Goal: Navigation & Orientation: Find specific page/section

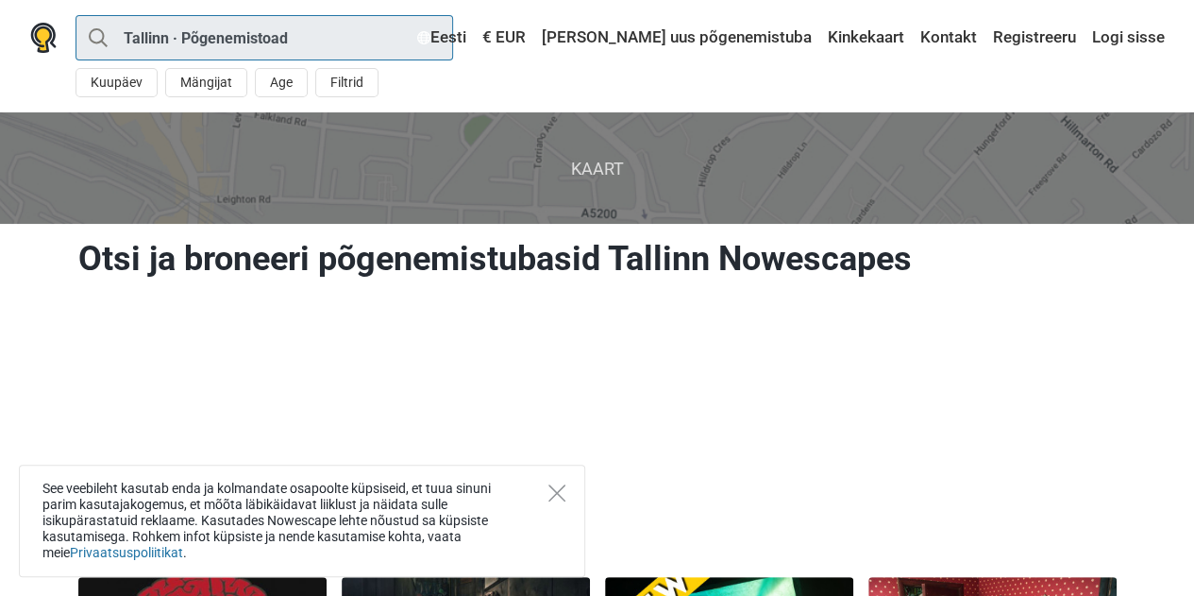
click at [172, 36] on input "Tallinn · Põgenemistoad" at bounding box center [265, 37] width 378 height 45
type input "[GEOGRAPHIC_DATA]"
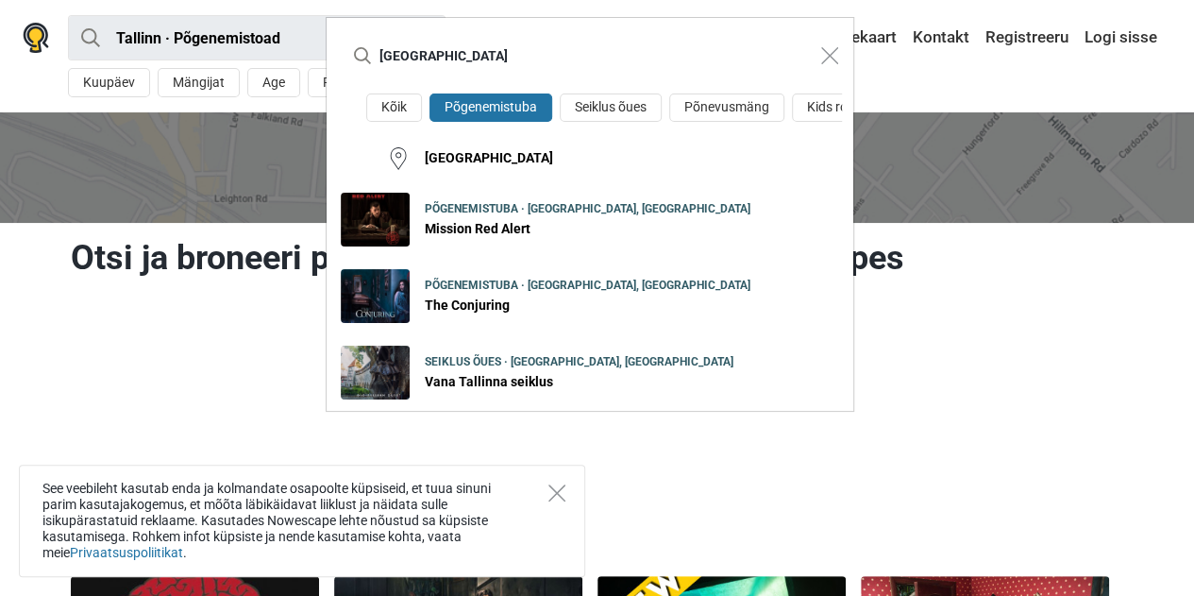
click at [276, 37] on div "Tallinn Kõik Põgenemistuba Seiklus õues Põnevusmäng Kids room [GEOGRAPHIC_DATA]…" at bounding box center [597, 298] width 1194 height 596
click at [283, 42] on div "Tallinn Kõik Põgenemistuba Seiklus õues Põnevusmäng Kids room [GEOGRAPHIC_DATA]…" at bounding box center [597, 298] width 1194 height 596
click at [825, 57] on img "Close modal" at bounding box center [829, 55] width 17 height 17
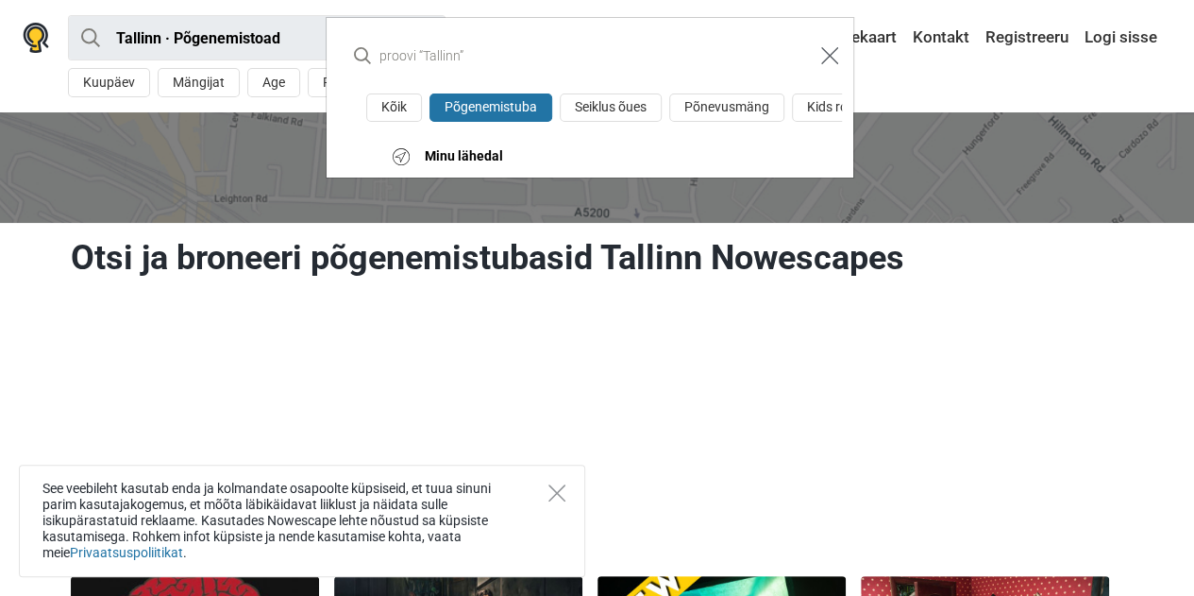
click at [815, 48] on button "Close modal" at bounding box center [830, 56] width 36 height 36
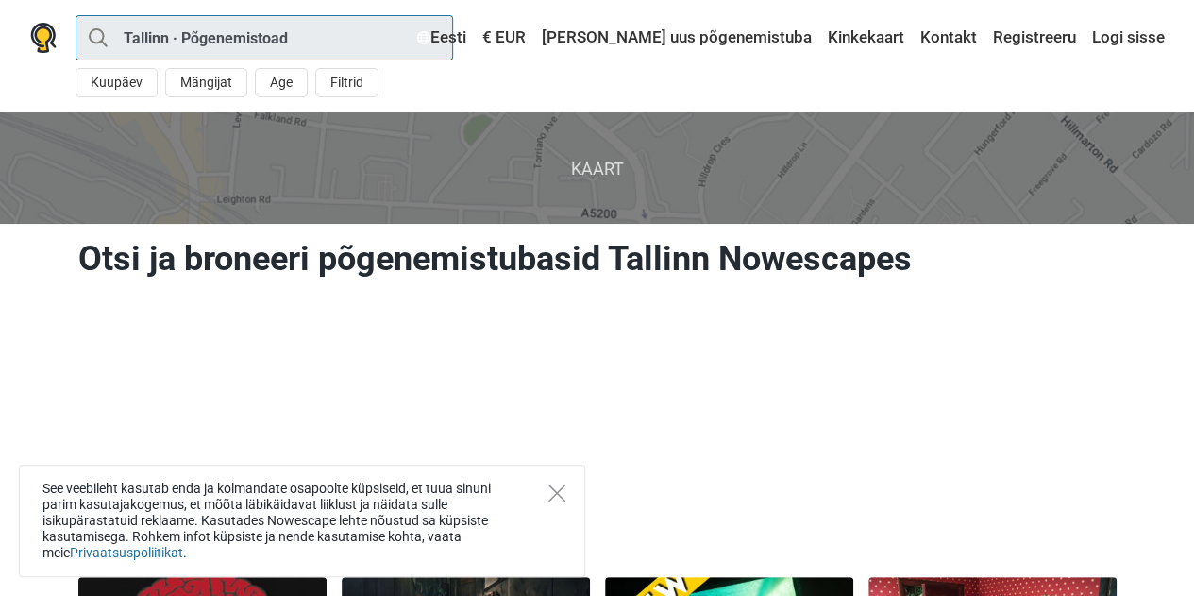
click at [408, 44] on input "Tallinn · Põgenemistoad" at bounding box center [265, 37] width 378 height 45
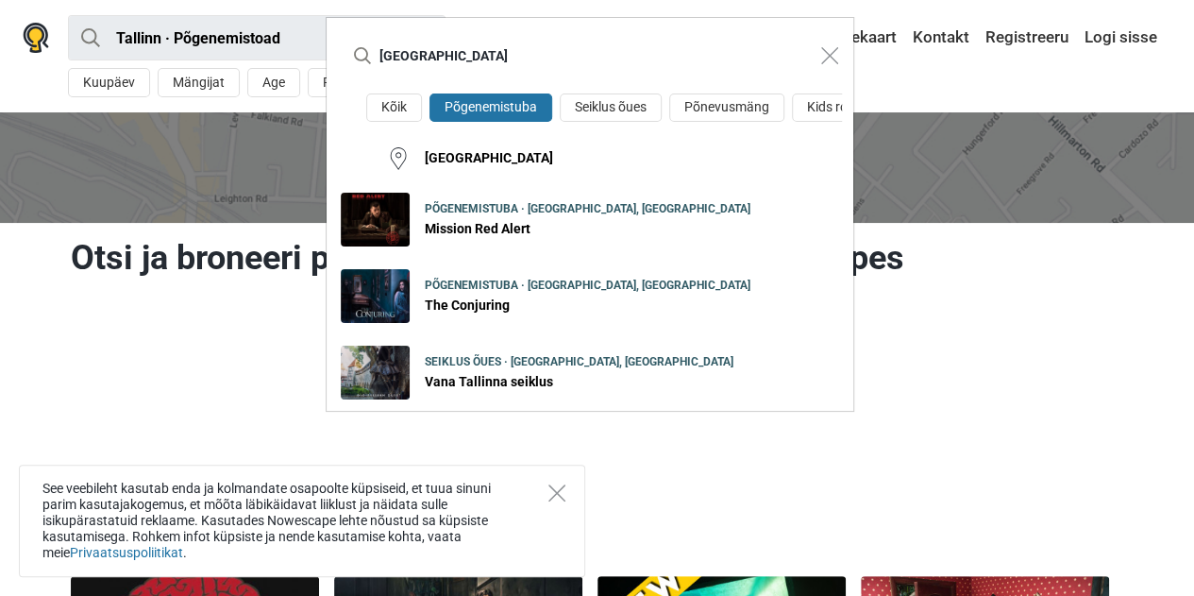
type input "[GEOGRAPHIC_DATA]"
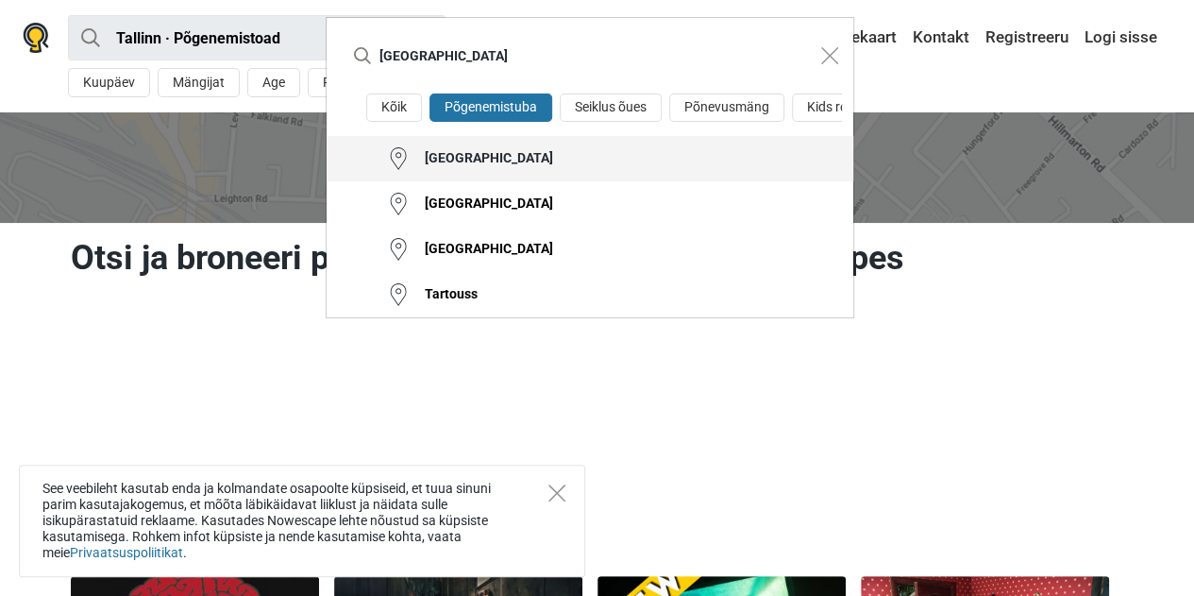
click at [461, 171] on button "[GEOGRAPHIC_DATA]" at bounding box center [590, 158] width 527 height 45
type input "Tartu · Põgenemistoad"
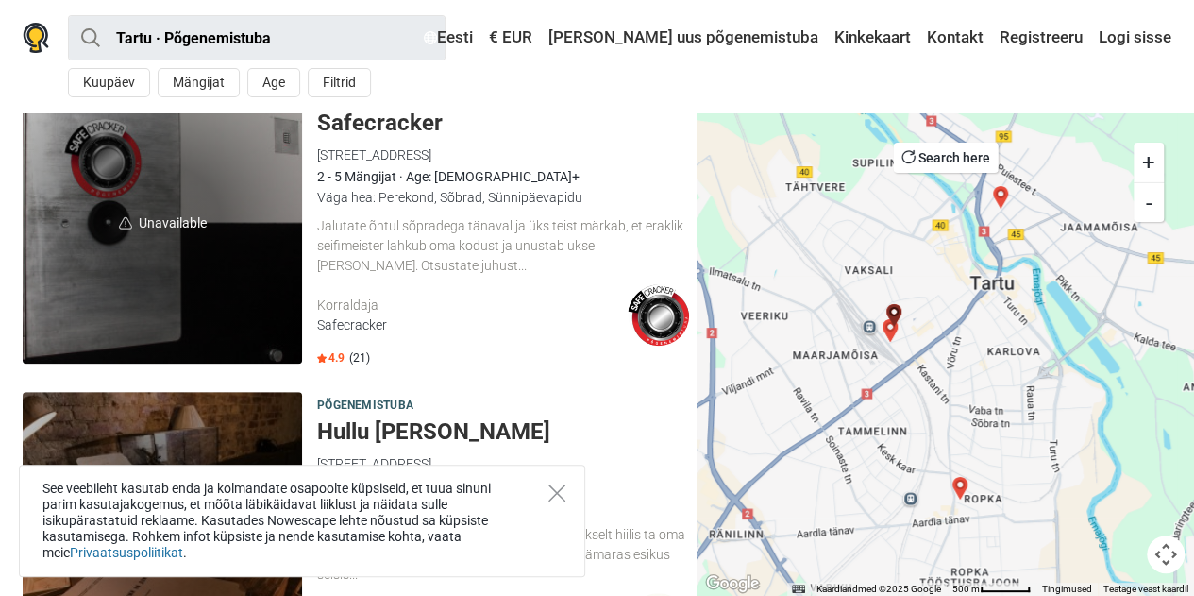
scroll to position [661, 0]
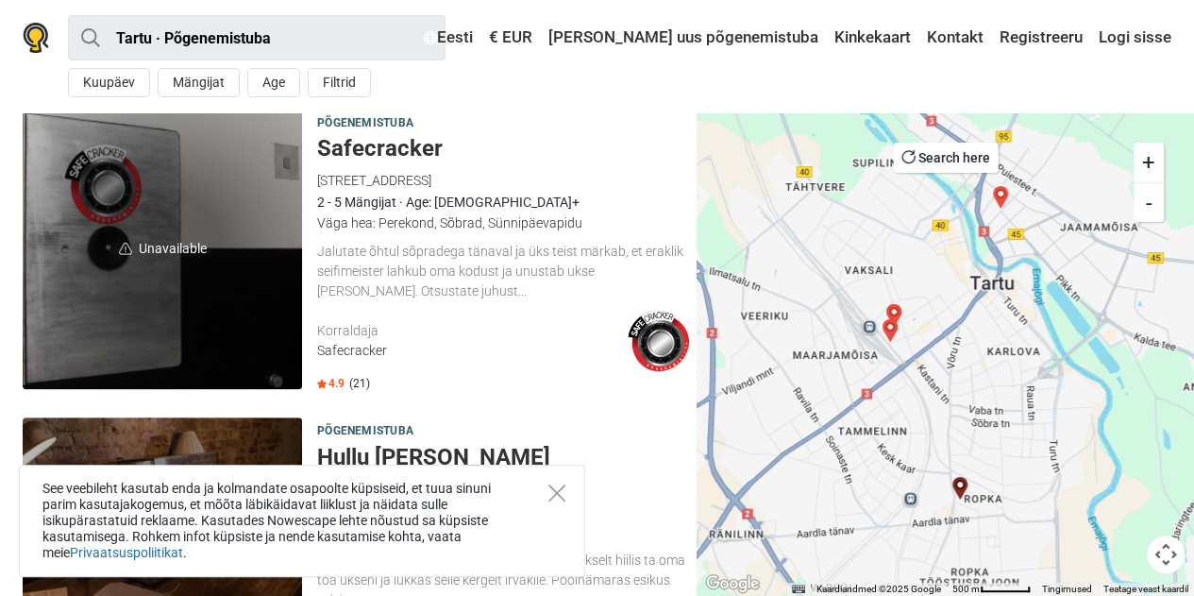
click at [395, 237] on div "Põgenemistuba Safecracker Rahu 15, 50112 Tartu, Eesti Safecracker 2 - 5 Mängija…" at bounding box center [503, 251] width 372 height 285
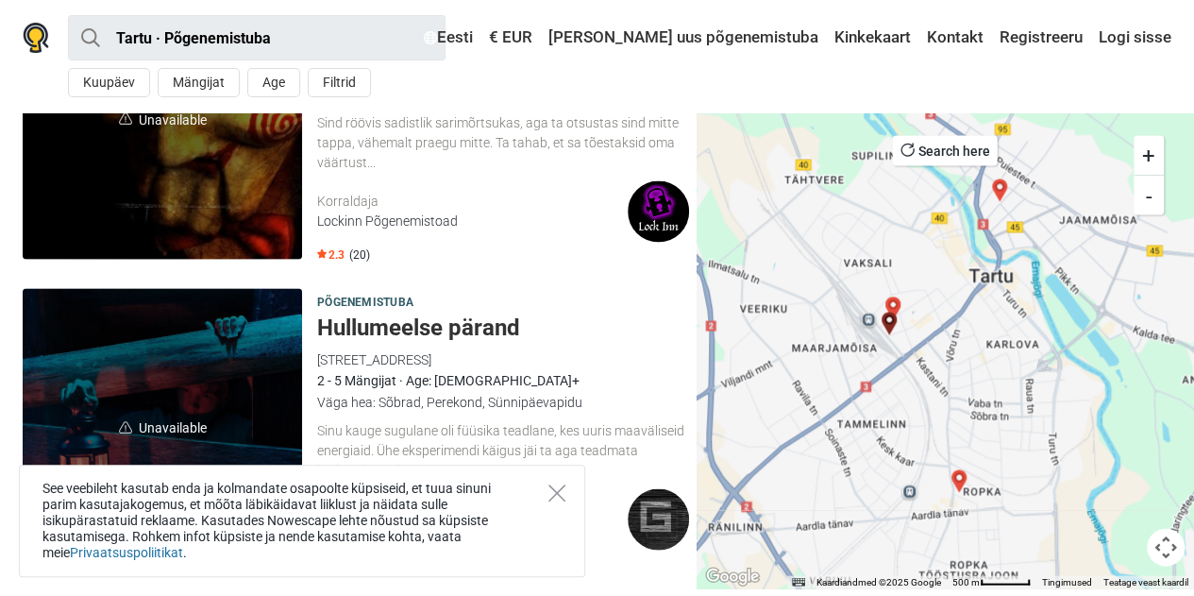
scroll to position [1763, 0]
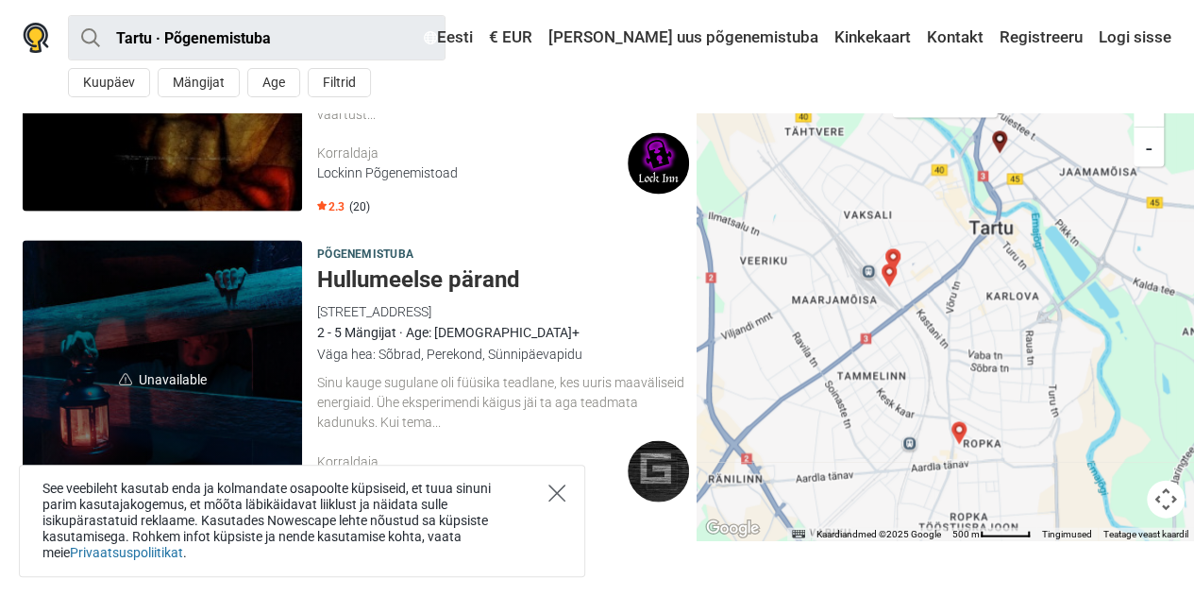
click at [556, 489] on icon "Close" at bounding box center [556, 492] width 17 height 17
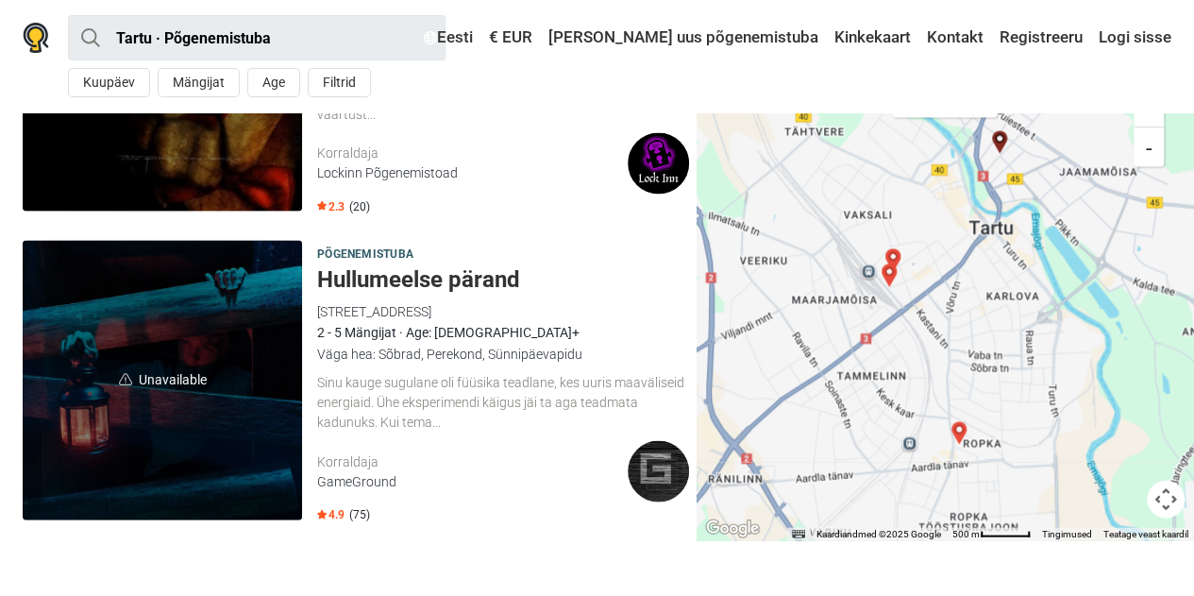
click at [392, 274] on h5 "Hullumeelse pärand" at bounding box center [503, 278] width 372 height 27
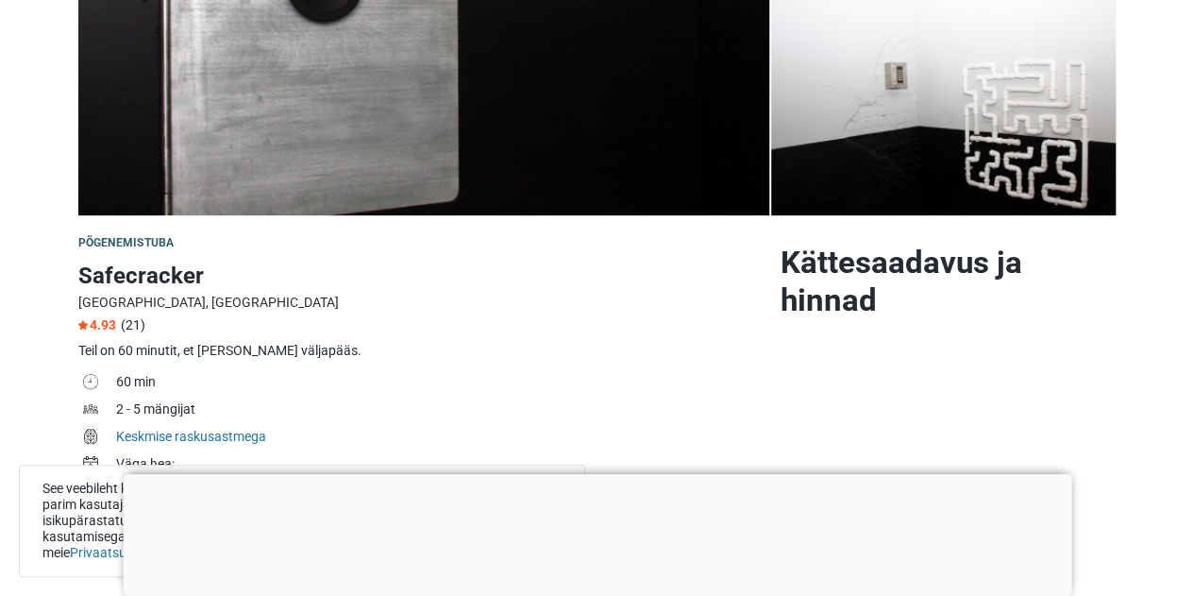
scroll to position [189, 0]
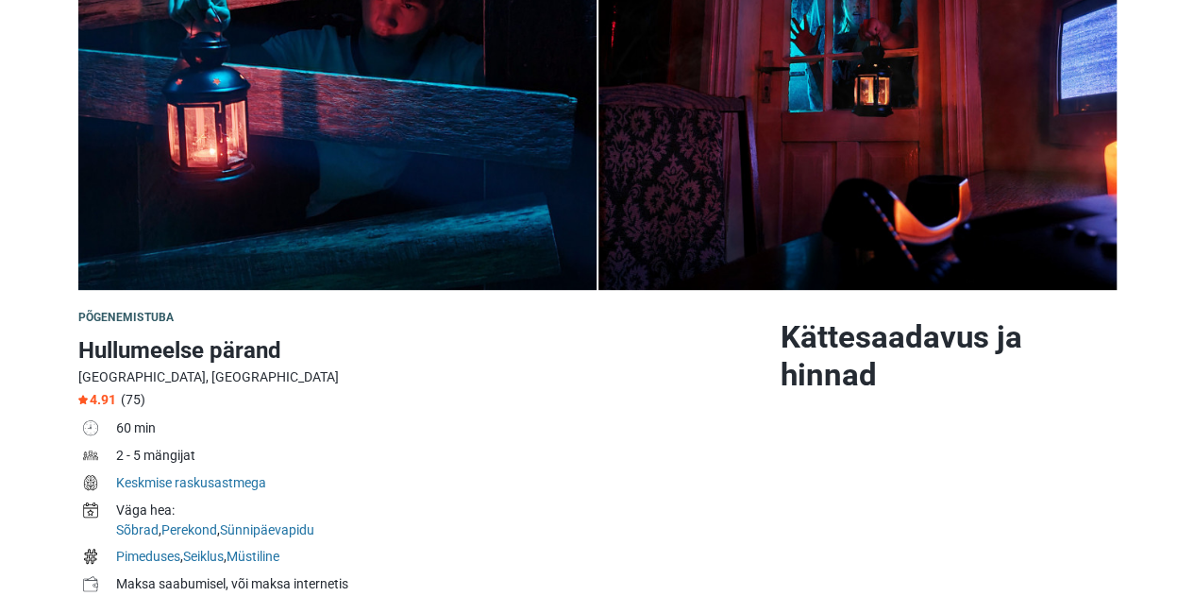
scroll to position [378, 0]
